Goal: Find specific page/section: Find specific page/section

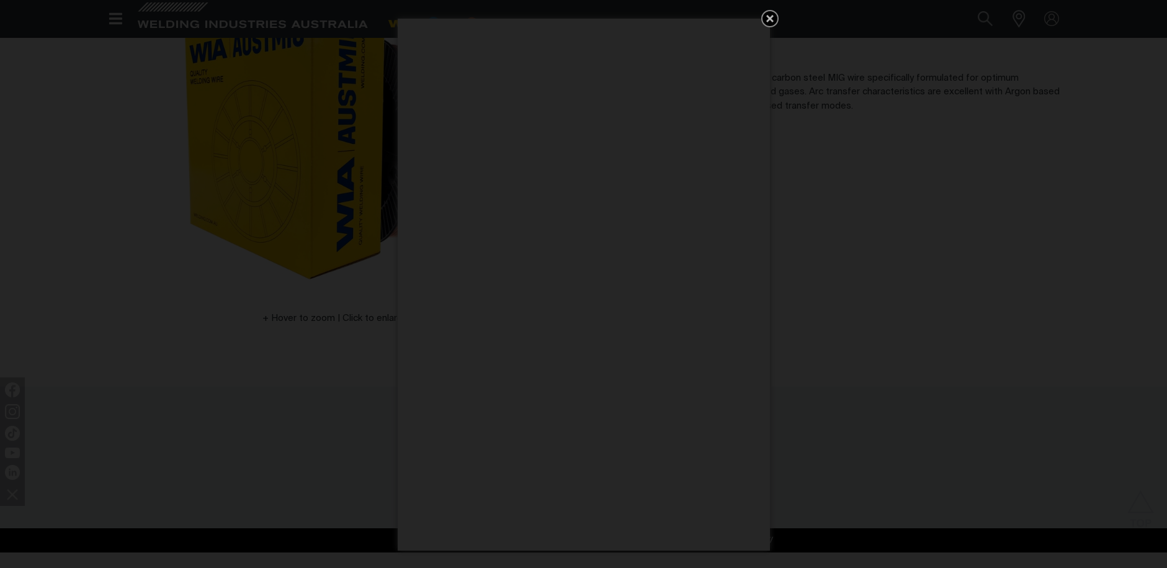
scroll to position [62, 0]
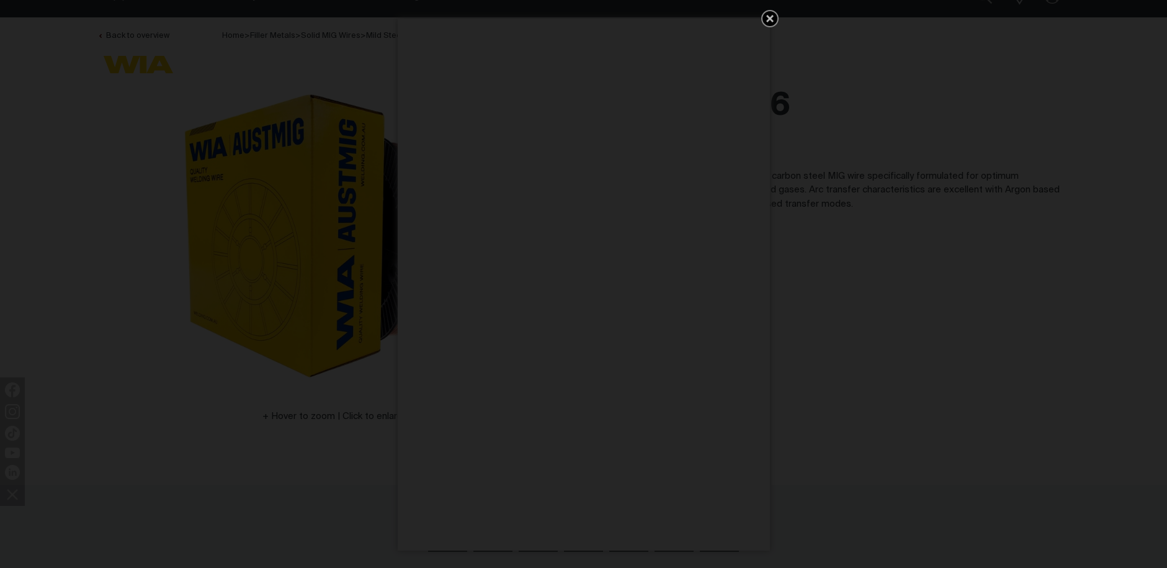
click at [769, 14] on icon "Get 5 WIA Welding Guides Free!" at bounding box center [769, 18] width 15 height 15
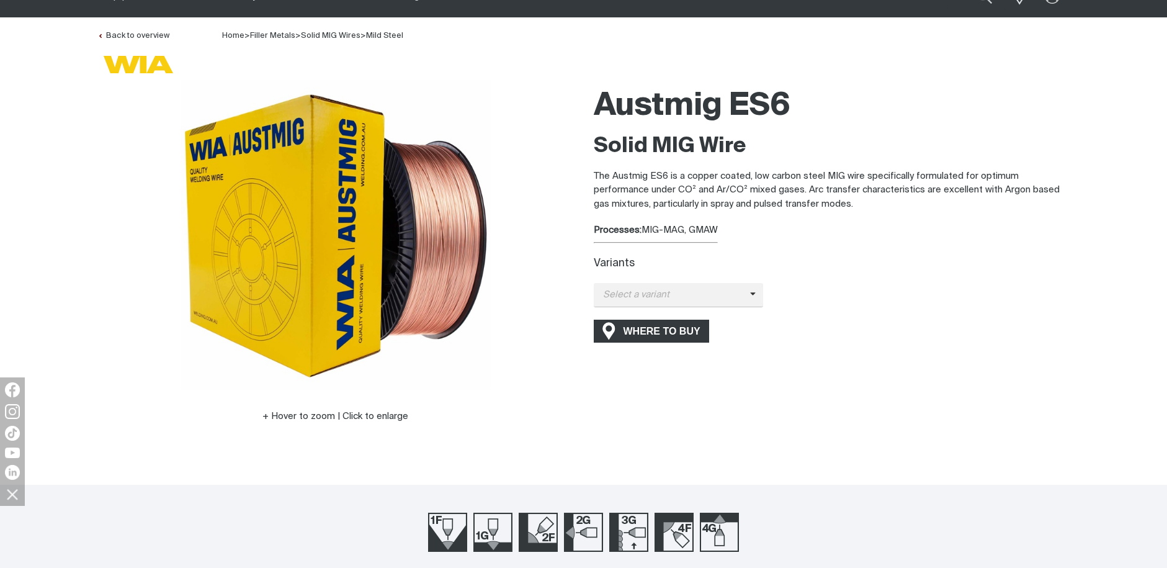
click at [660, 326] on span "WHERE TO BUY" at bounding box center [661, 331] width 93 height 20
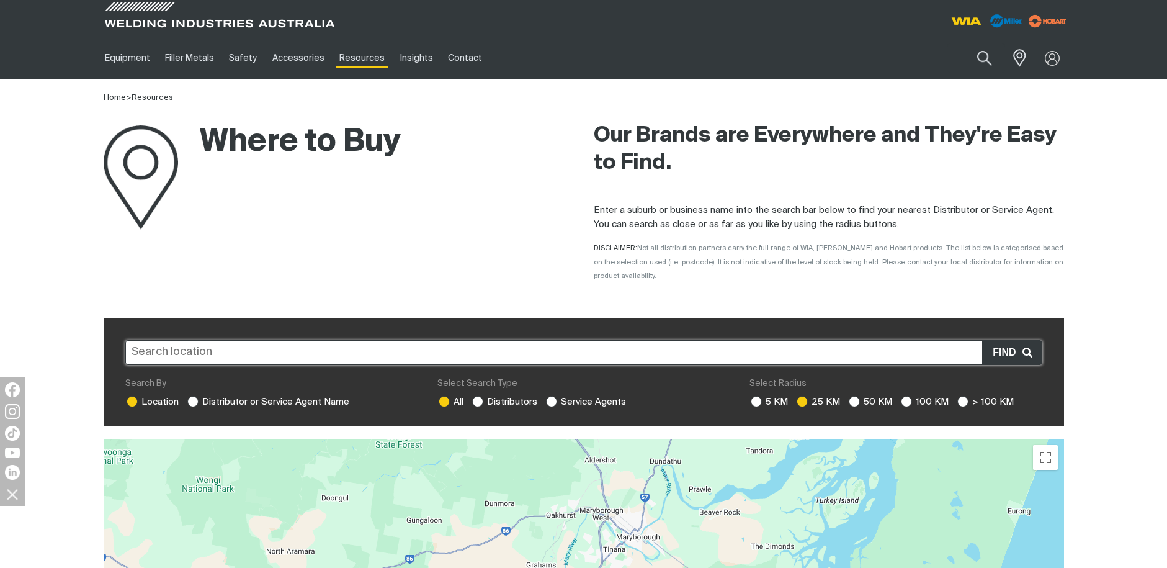
click at [179, 340] on input "text" at bounding box center [583, 352] width 917 height 25
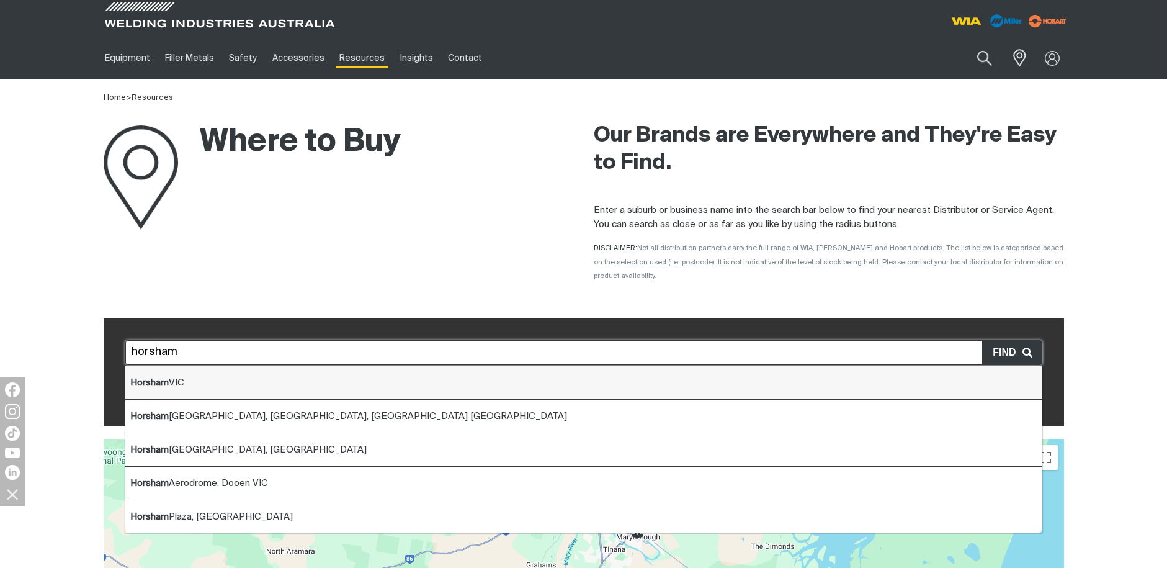
click at [181, 378] on span "Horsham VIC" at bounding box center [157, 382] width 54 height 9
type input "Horsham VIC"
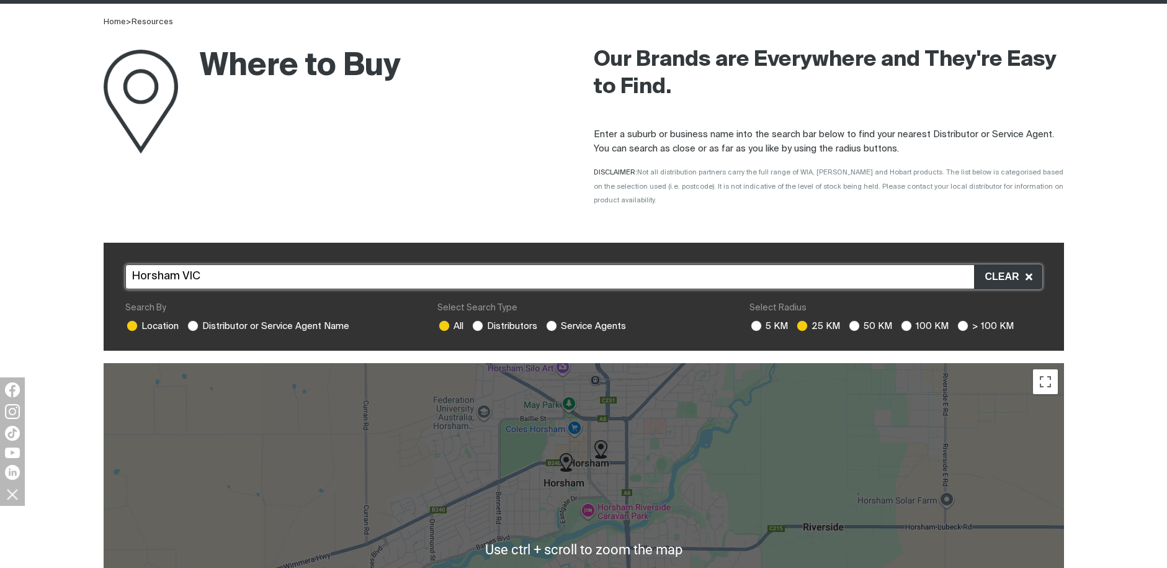
scroll to position [124, 0]
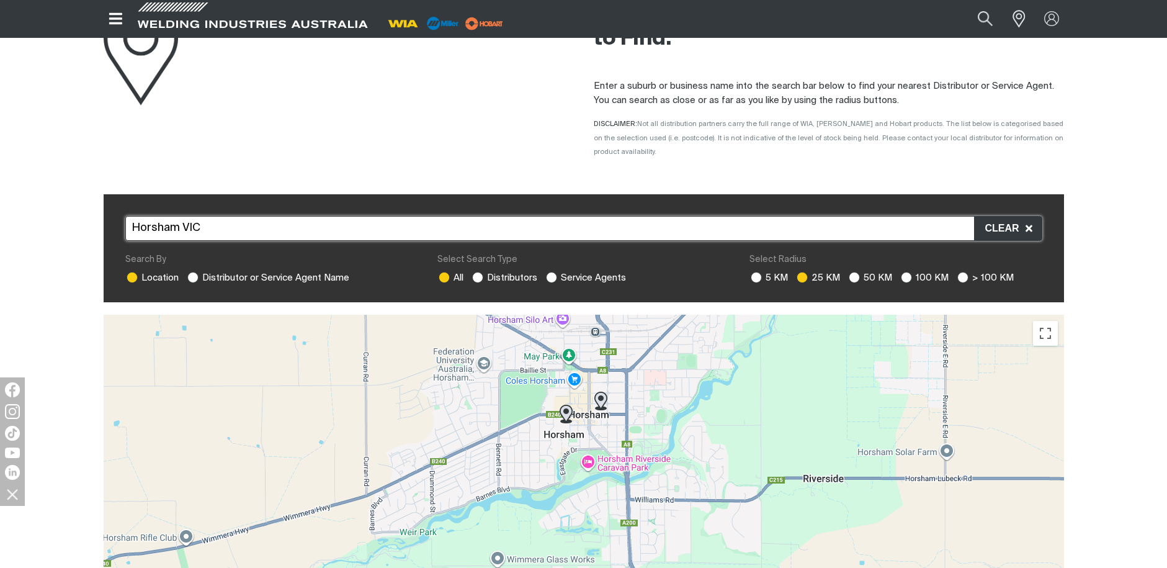
click at [602, 391] on img at bounding box center [600, 400] width 13 height 19
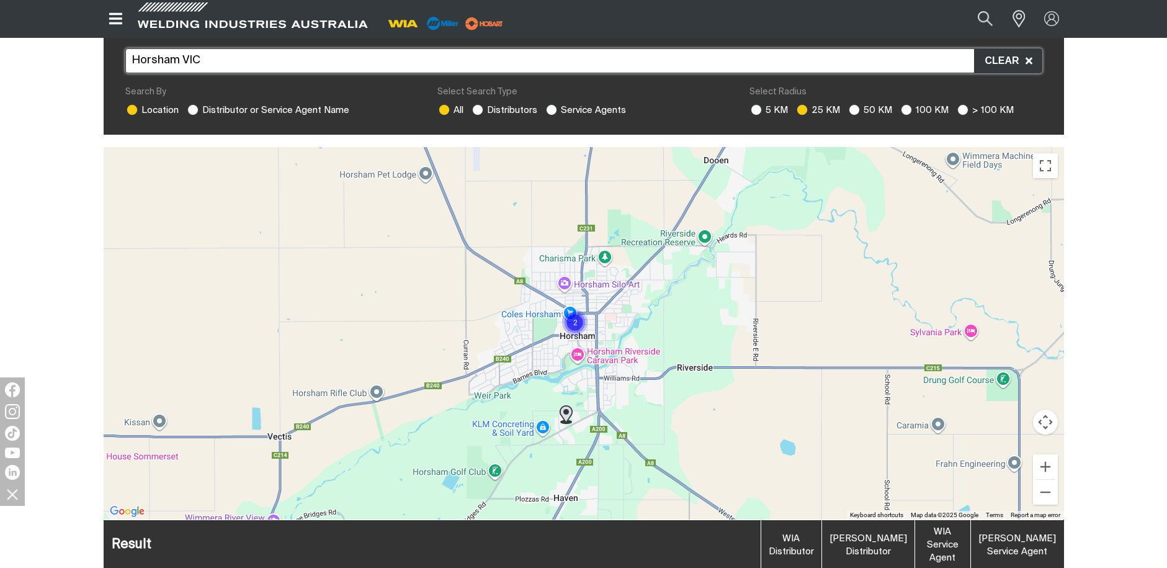
scroll to position [270, 0]
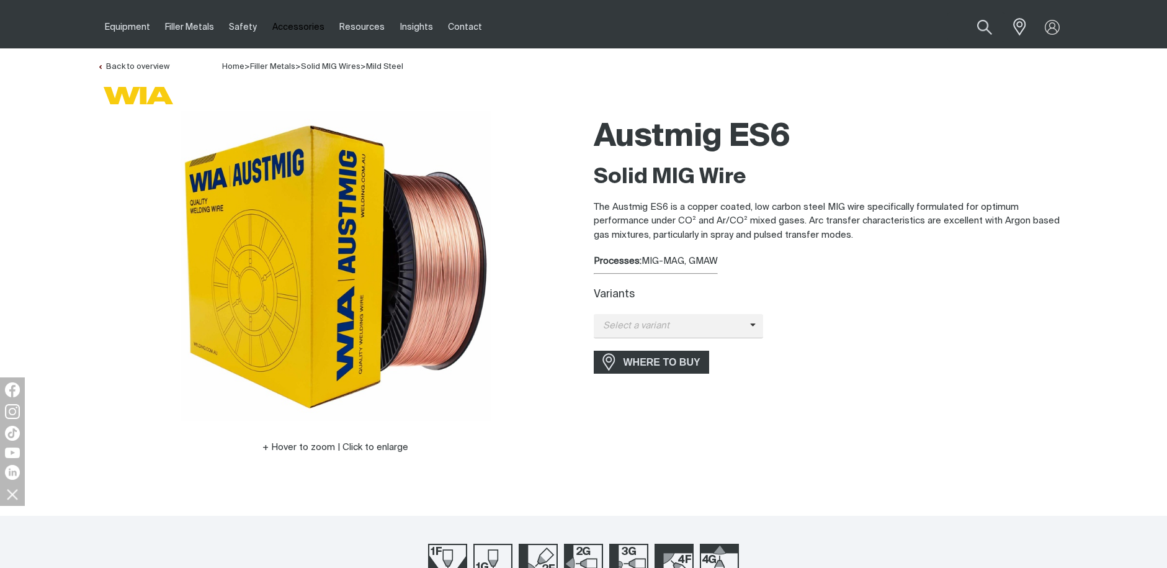
scroll to position [62, 0]
